Goal: Find contact information: Find contact information

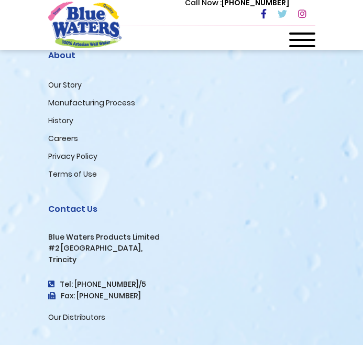
scroll to position [3672, 0]
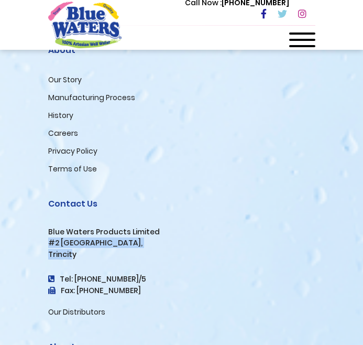
drag, startPoint x: 70, startPoint y: 244, endPoint x: 42, endPoint y: 231, distance: 30.5
click at [42, 231] on div "Contact Us Blue Waters Products Limited [STREET_ADDRESS] Tel: [PHONE_NUMBER]/5 …" at bounding box center [181, 251] width 283 height 143
copy div "#2 [GEOGRAPHIC_DATA], [GEOGRAPHIC_DATA]"
drag, startPoint x: 140, startPoint y: 280, endPoint x: 131, endPoint y: 281, distance: 8.9
click at [131, 286] on h3 "Fax: [PHONE_NUMBER]" at bounding box center [181, 290] width 267 height 9
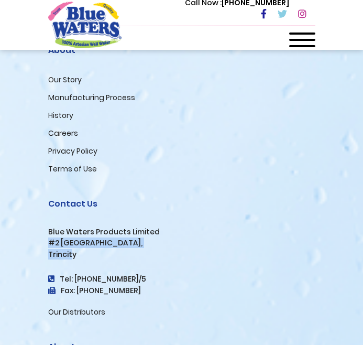
drag, startPoint x: 139, startPoint y: 280, endPoint x: 134, endPoint y: 278, distance: 5.5
click at [132, 286] on h3 "Fax: [PHONE_NUMBER]" at bounding box center [181, 290] width 267 height 9
click at [135, 286] on h3 "Fax: [PHONE_NUMBER]" at bounding box center [181, 290] width 267 height 9
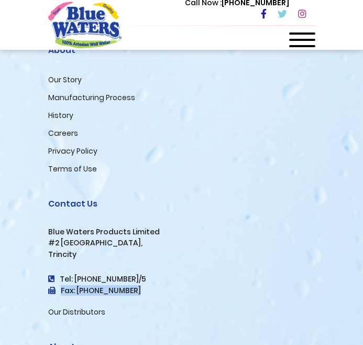
click at [133, 286] on h3 "Fax: [PHONE_NUMBER]" at bounding box center [181, 290] width 267 height 9
click at [101, 286] on h3 "Fax: [PHONE_NUMBER]" at bounding box center [181, 290] width 267 height 9
drag, startPoint x: 95, startPoint y: 281, endPoint x: 133, endPoint y: 280, distance: 37.2
click at [133, 286] on h3 "Fax: [PHONE_NUMBER]" at bounding box center [181, 290] width 267 height 9
copy h3 "640-4567"
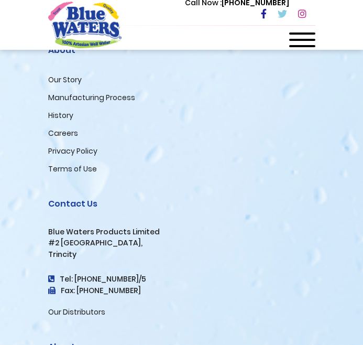
click at [95, 258] on div "Contact Us Blue Waters Products Limited [STREET_ADDRESS] Tel: [PHONE_NUMBER]/5 …" at bounding box center [181, 258] width 267 height 119
click at [94, 260] on div "Contact Us Blue Waters Products Limited [STREET_ADDRESS] Tel: [PHONE_NUMBER]/5 …" at bounding box center [181, 258] width 267 height 119
drag, startPoint x: 94, startPoint y: 262, endPoint x: 131, endPoint y: 267, distance: 37.6
click at [131, 275] on h4 "Tel: [PHONE_NUMBER]/5" at bounding box center [181, 279] width 267 height 9
copy h4 "640-8824"
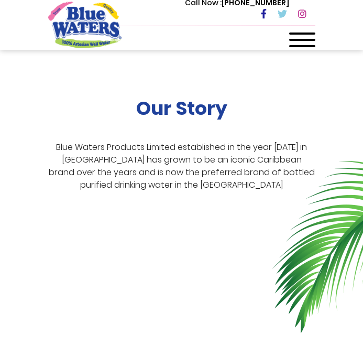
scroll to position [0, 0]
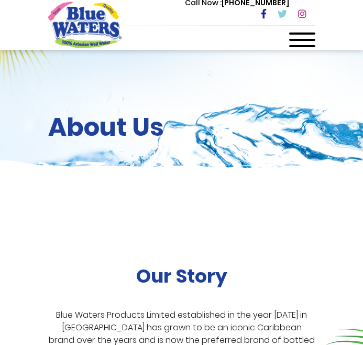
click at [303, 46] on span at bounding box center [302, 46] width 26 height 2
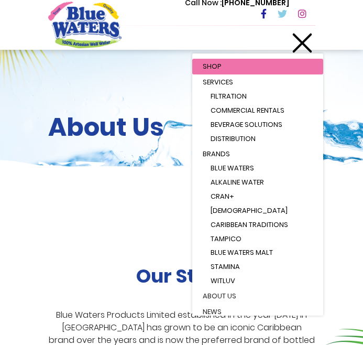
click at [345, 106] on div "About Us" at bounding box center [181, 128] width 363 height 157
click at [298, 50] on div at bounding box center [302, 43] width 26 height 21
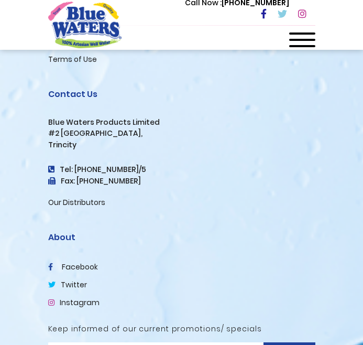
scroll to position [3836, 0]
